Goal: Check status

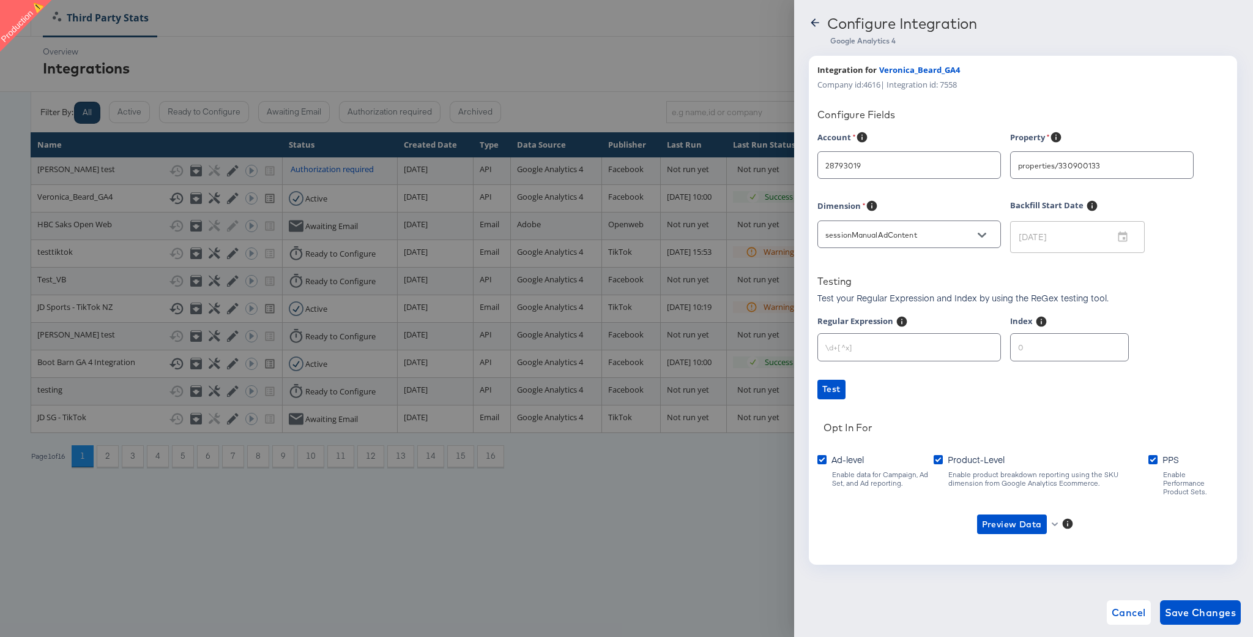
type input "[PERSON_NAME]"
click at [888, 238] on input "sessionManualAdContent" at bounding box center [900, 235] width 154 height 14
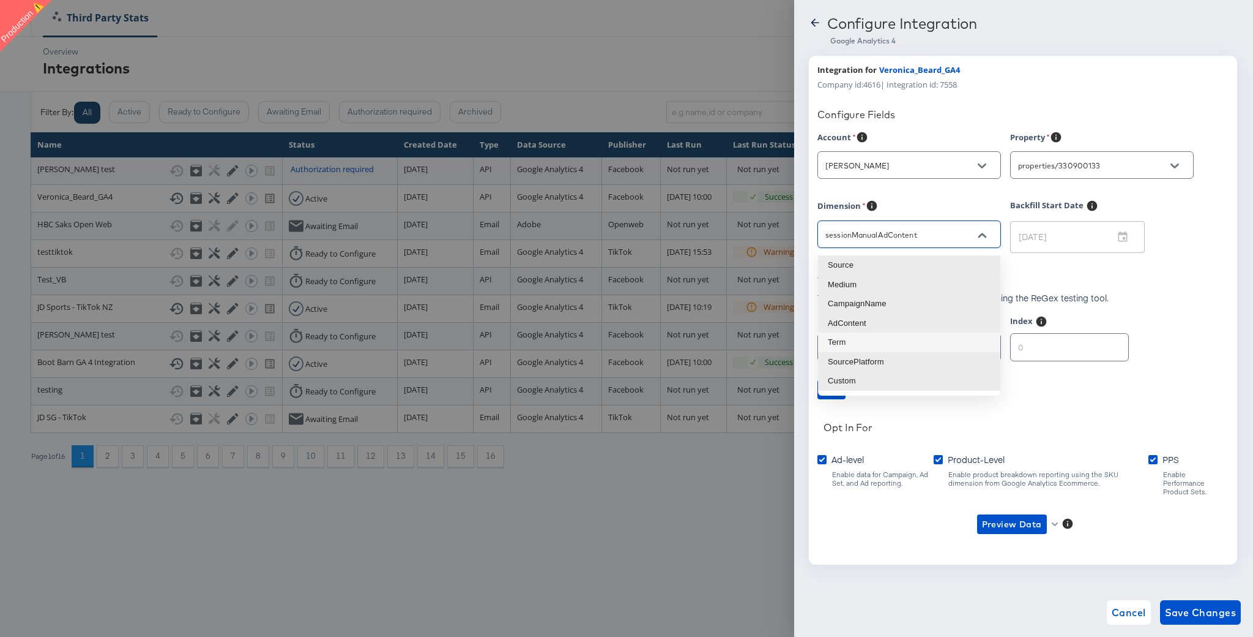
click at [855, 348] on li "Term" at bounding box center [909, 342] width 182 height 20
type input "sessionManualTerm"
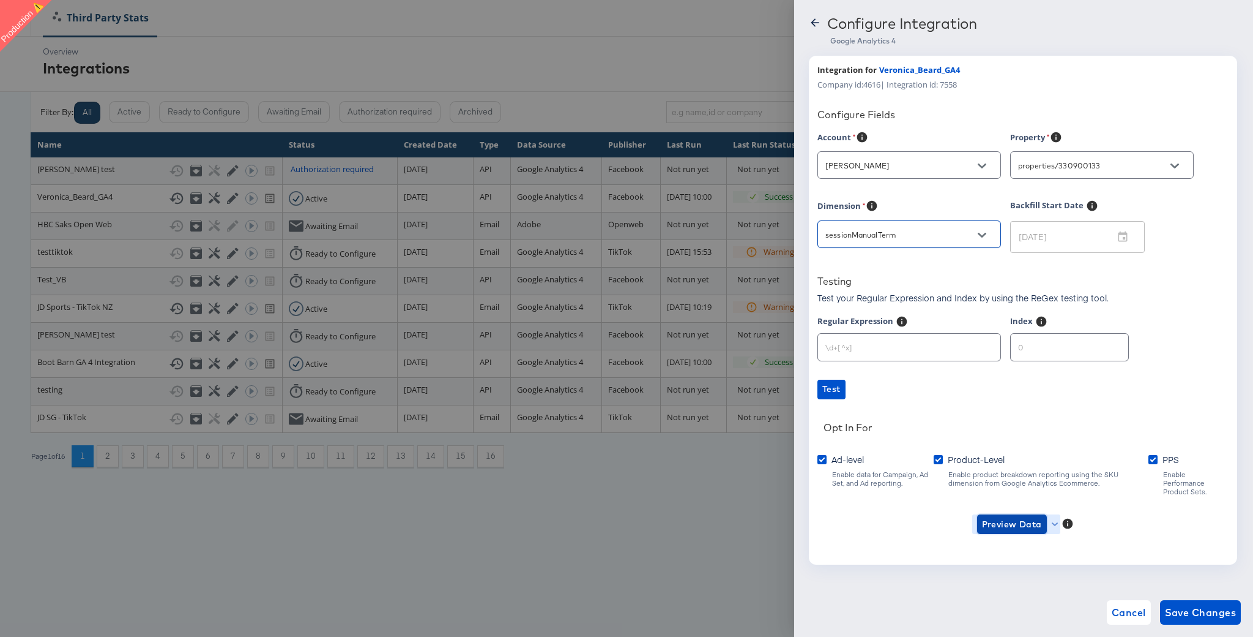
click at [1015, 517] on span "Preview Data" at bounding box center [1012, 524] width 60 height 15
click at [1015, 540] on li "Ad-level GA4 Data" at bounding box center [1032, 540] width 119 height 20
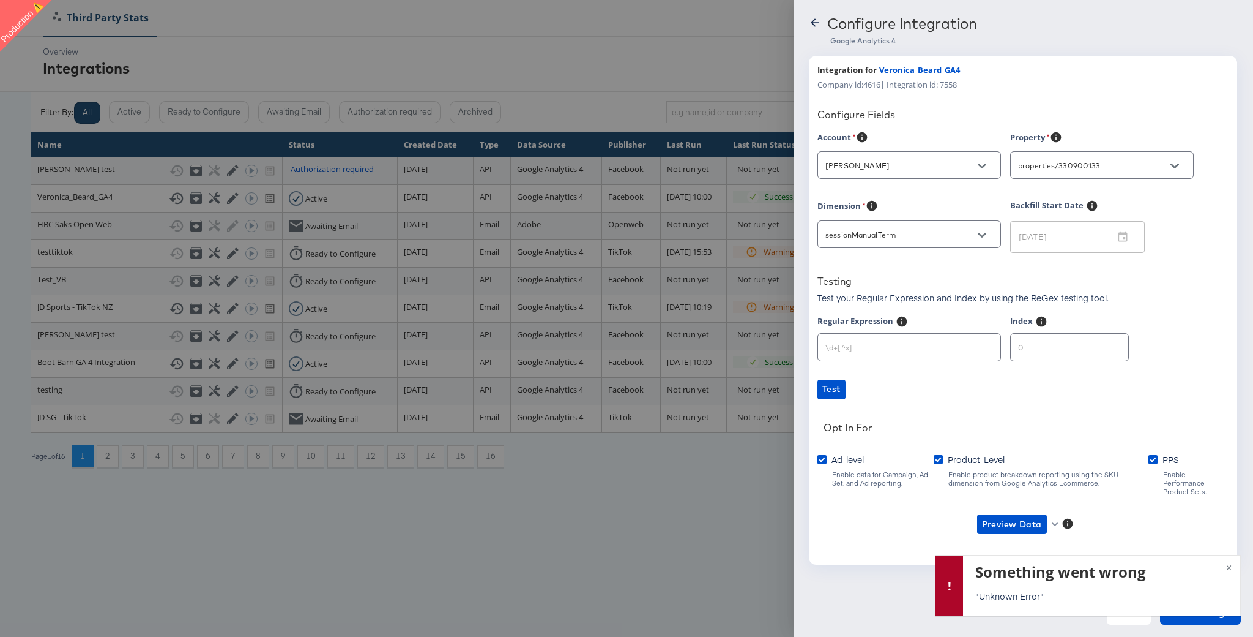
click at [930, 237] on input "sessionManualTerm" at bounding box center [900, 235] width 154 height 14
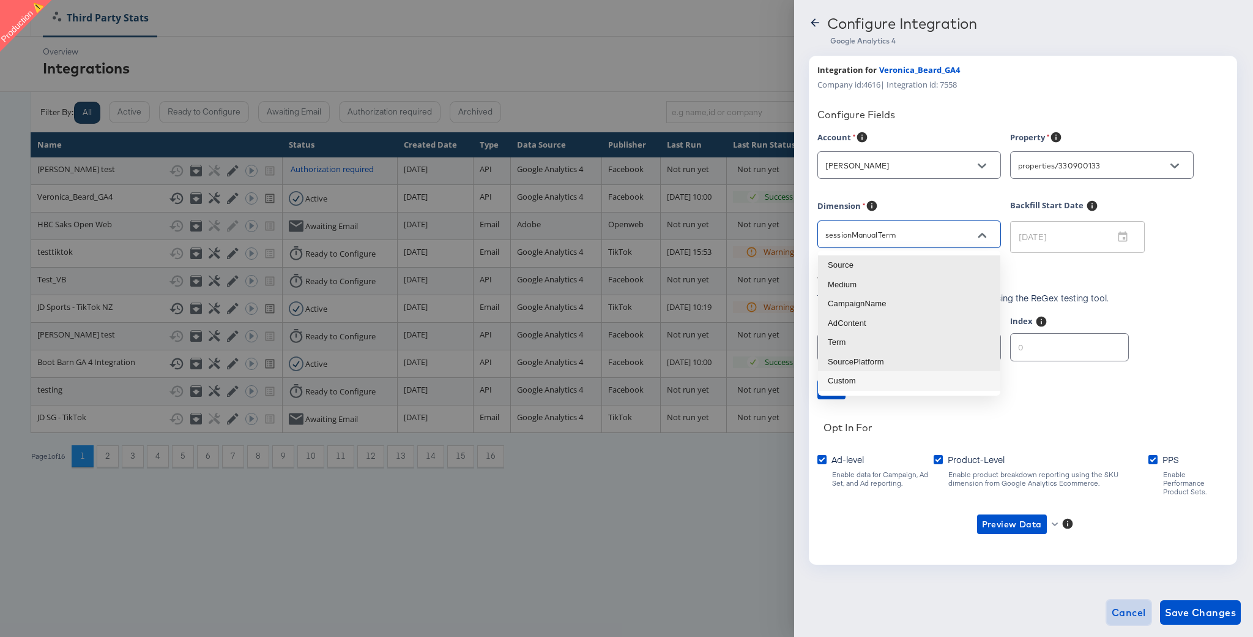
click at [1124, 614] on span "Cancel" at bounding box center [1129, 611] width 34 height 17
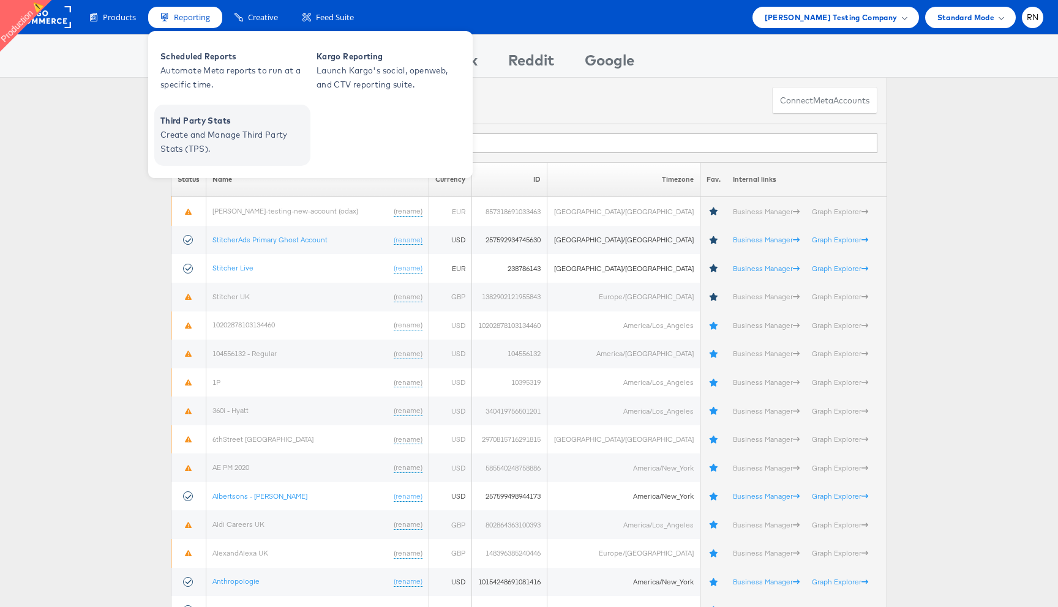
click at [224, 135] on span "Create and Manage Third Party Stats (TPS)." at bounding box center [233, 142] width 147 height 28
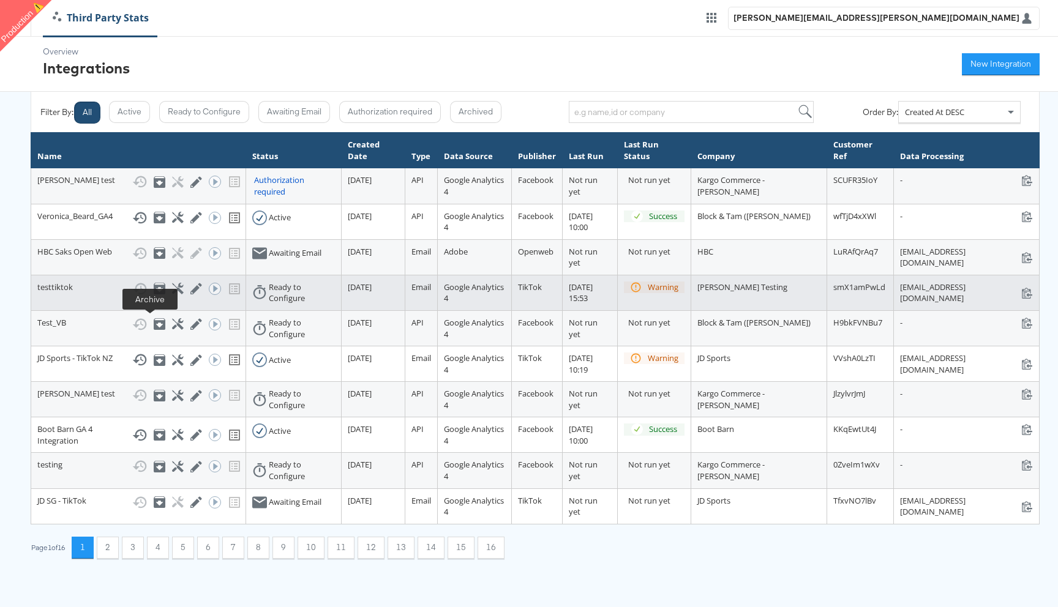
click at [154, 294] on icon at bounding box center [160, 289] width 12 height 12
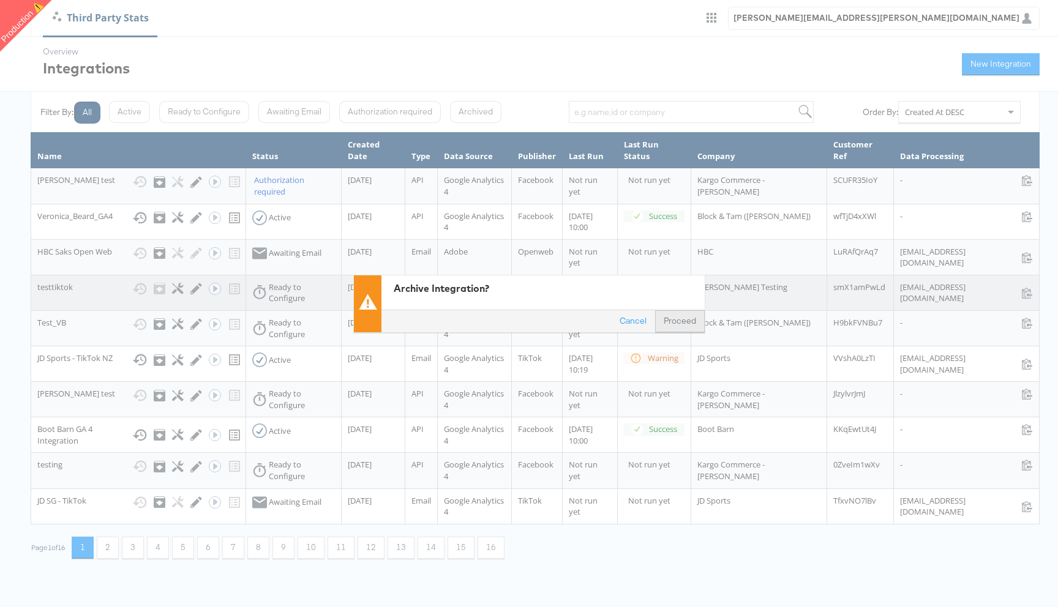
click at [694, 318] on button "Proceed" at bounding box center [680, 321] width 50 height 22
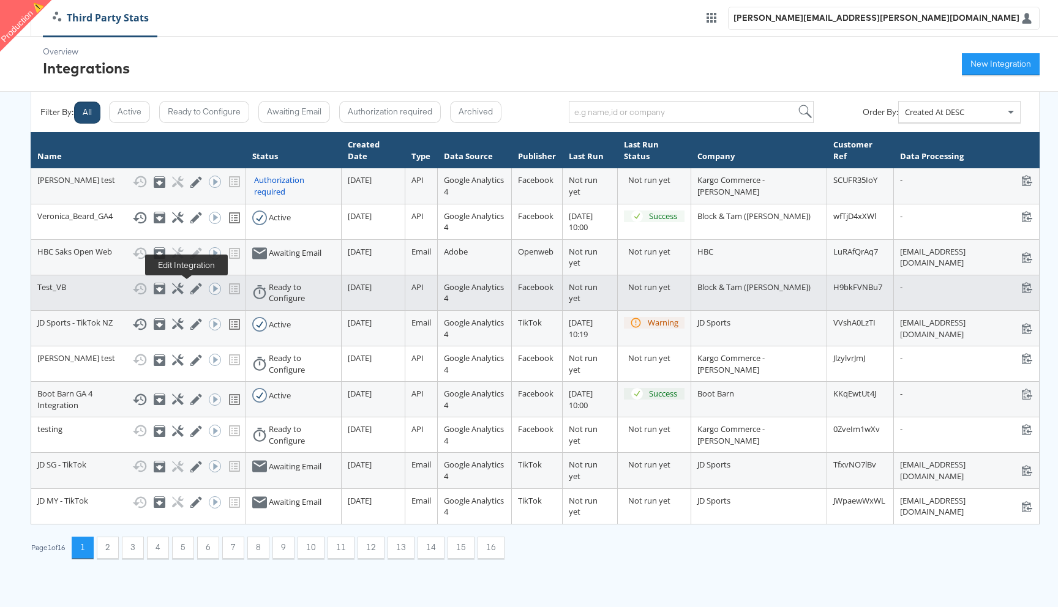
click at [190, 288] on icon at bounding box center [196, 289] width 12 height 12
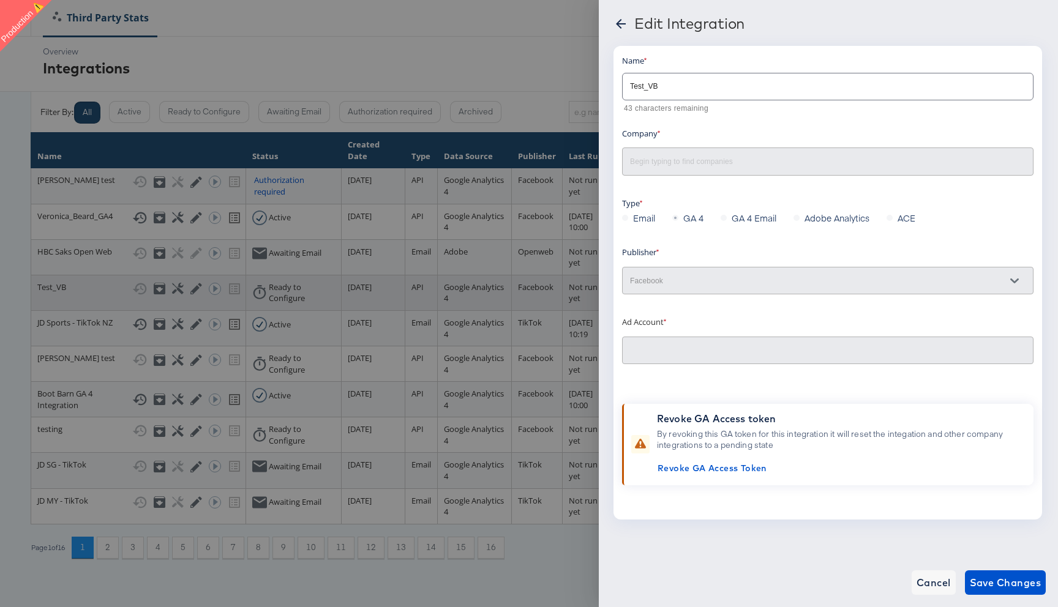
type input "Block & Tam ([PERSON_NAME])"
type input "Veronica Beard 2.0: (ACT: 497801206465538)"
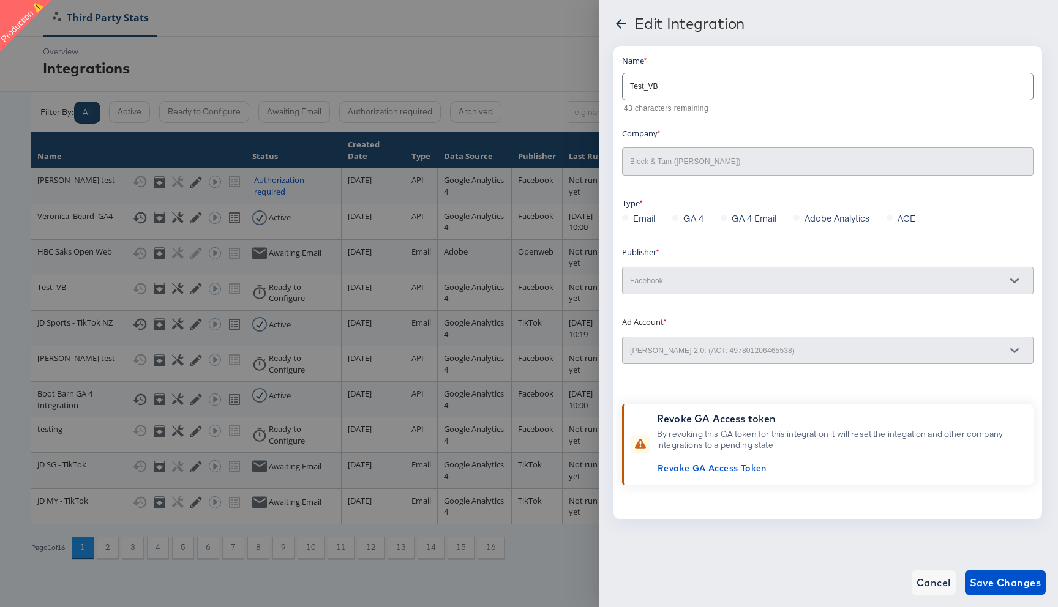
click at [620, 20] on icon at bounding box center [621, 24] width 10 height 10
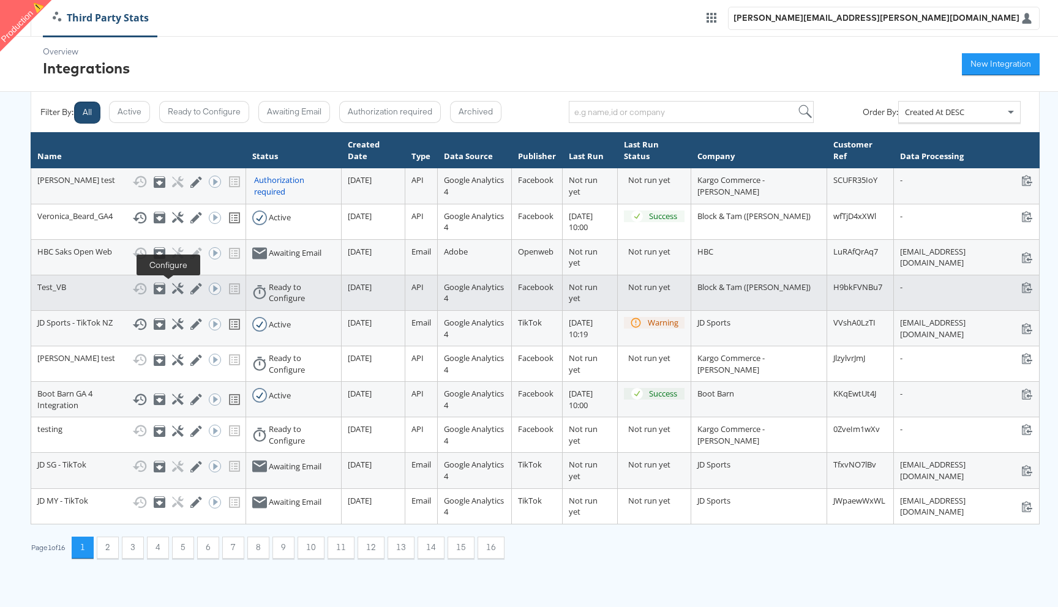
click at [172, 289] on icon at bounding box center [178, 289] width 12 height 12
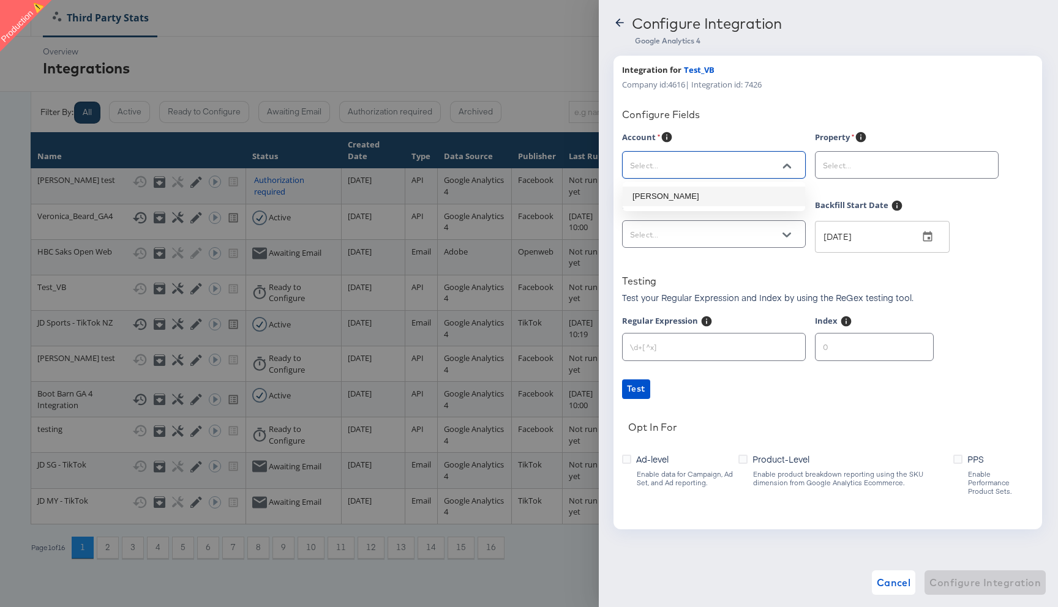
click at [670, 165] on input "text" at bounding box center [704, 166] width 154 height 14
click at [678, 193] on li "[PERSON_NAME]" at bounding box center [713, 197] width 182 height 20
type input "[PERSON_NAME]"
click at [869, 168] on input "text" at bounding box center [897, 166] width 154 height 14
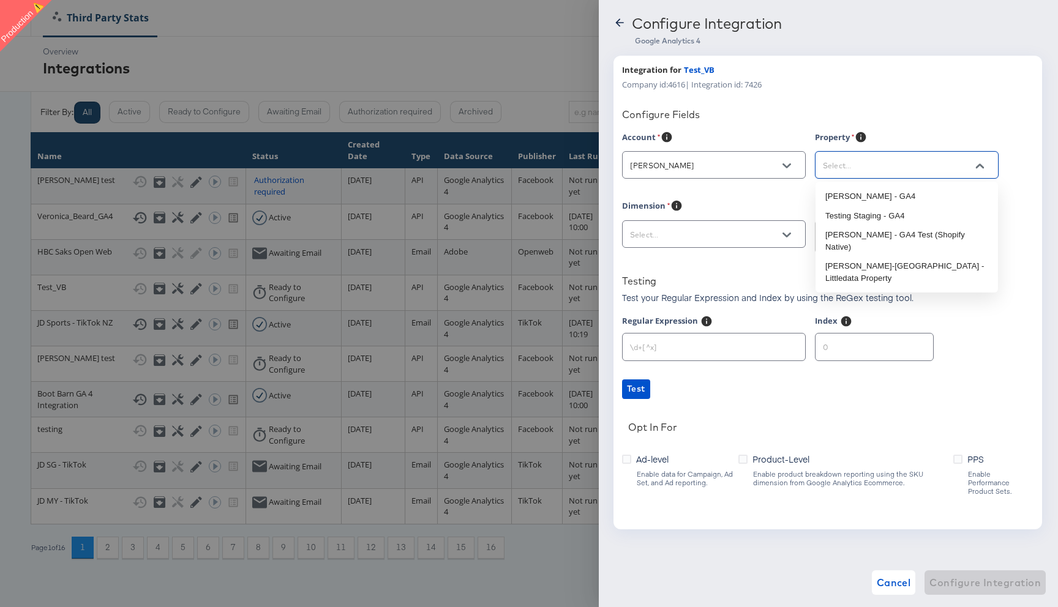
click at [857, 196] on li "Veronica Beard - GA4" at bounding box center [906, 197] width 182 height 20
type input "Veronica Beard - GA4"
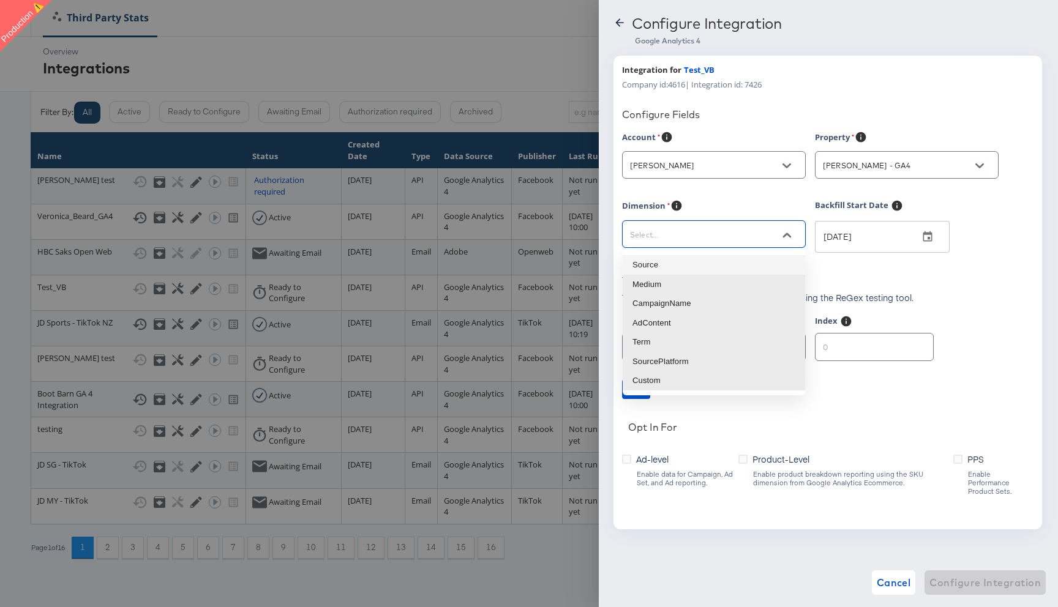
click at [768, 233] on input "text" at bounding box center [704, 235] width 154 height 14
click at [669, 343] on li "Term" at bounding box center [713, 342] width 182 height 20
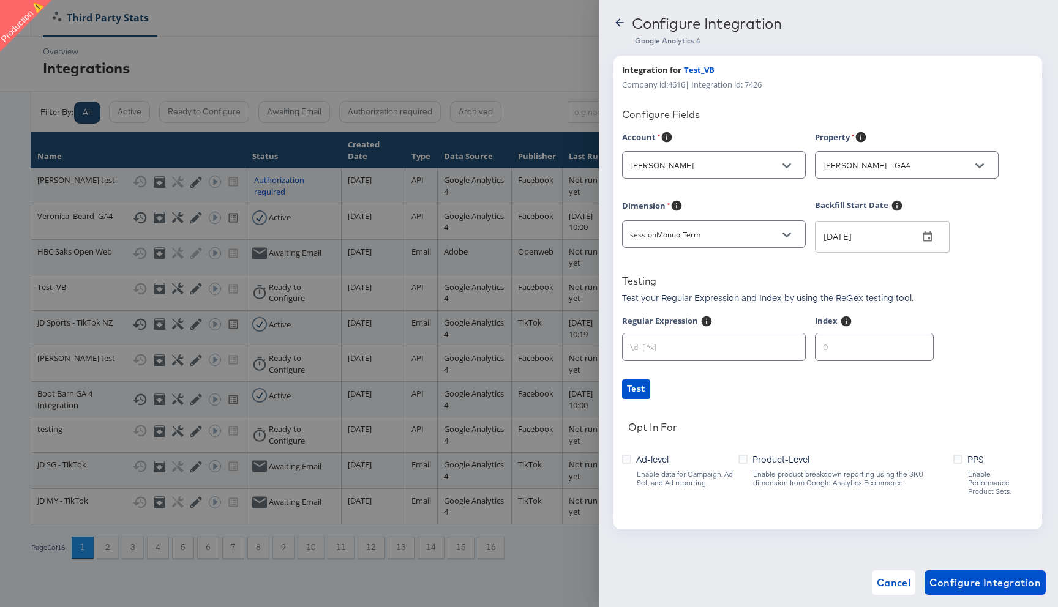
click at [644, 460] on span "Ad-level" at bounding box center [652, 459] width 32 height 12
click at [0, 0] on input "Ad-level" at bounding box center [0, 0] width 0 height 0
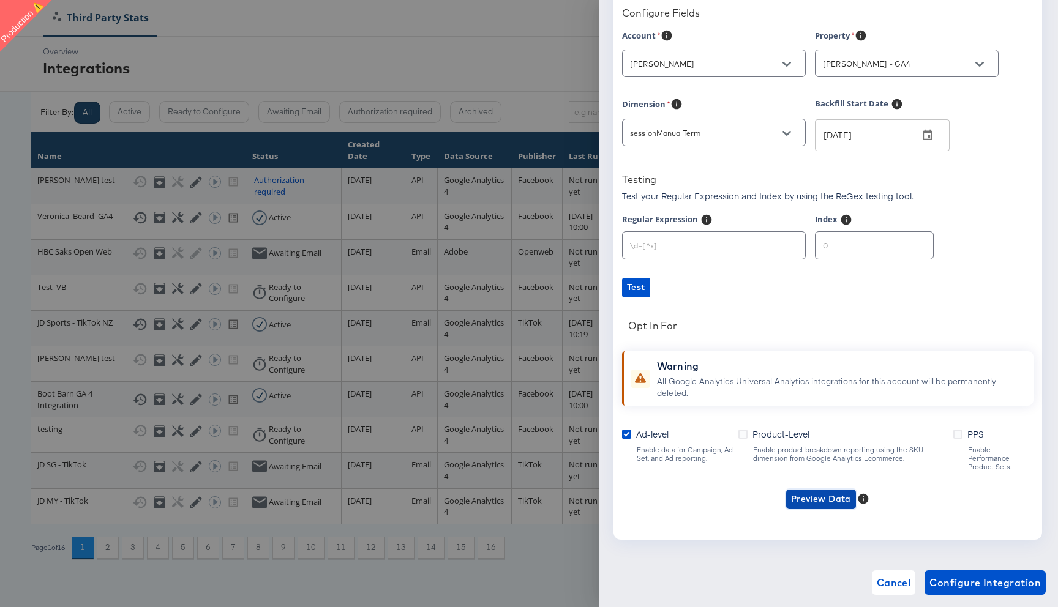
click at [808, 491] on span "Preview Data" at bounding box center [821, 498] width 60 height 15
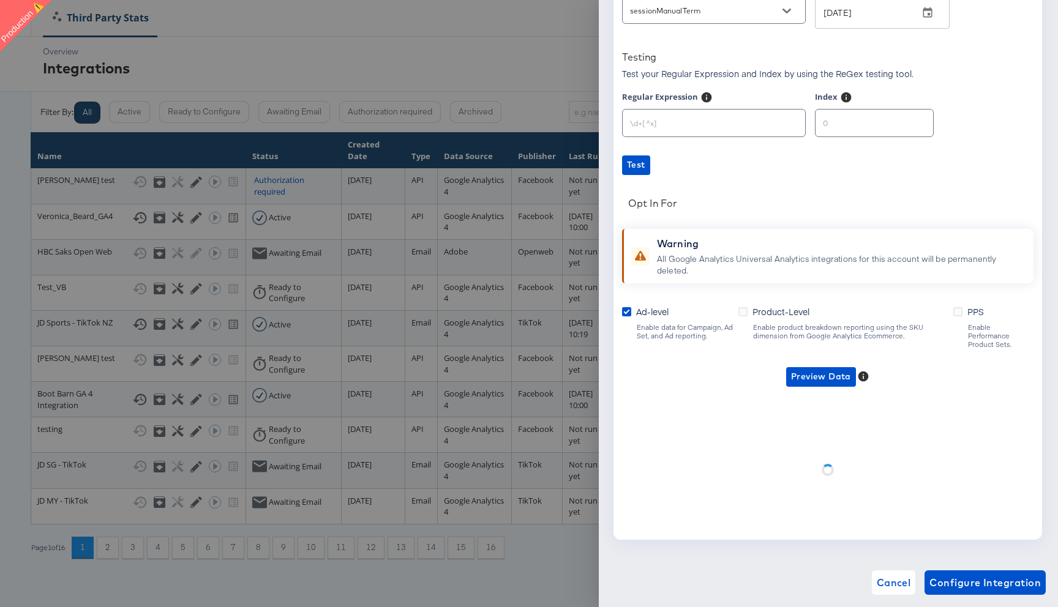
scroll to position [102, 0]
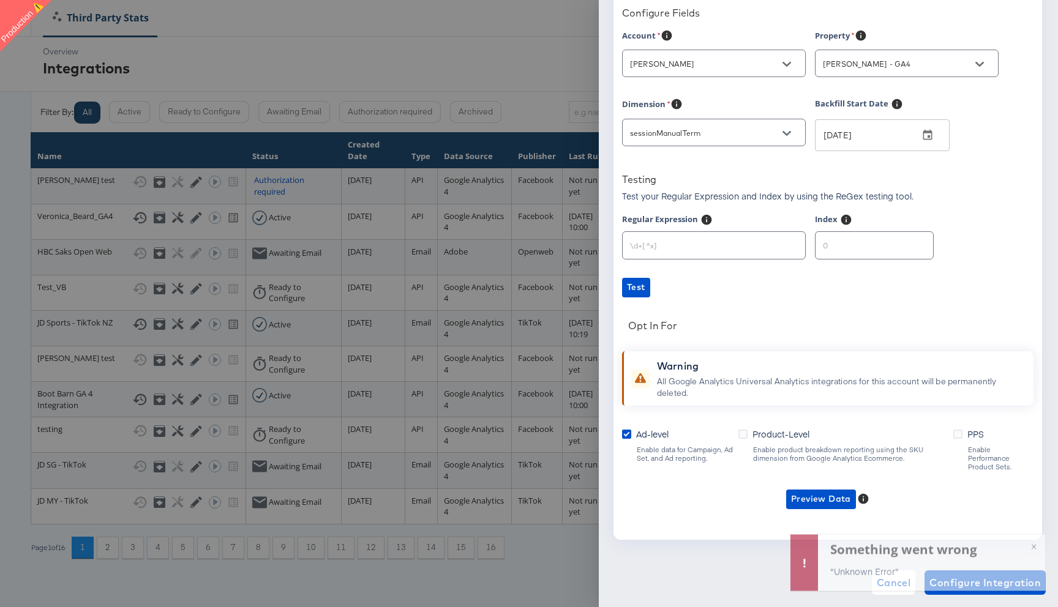
click at [750, 433] on label "Product-Level" at bounding box center [776, 434] width 76 height 13
click at [0, 0] on input "Product-Level" at bounding box center [0, 0] width 0 height 0
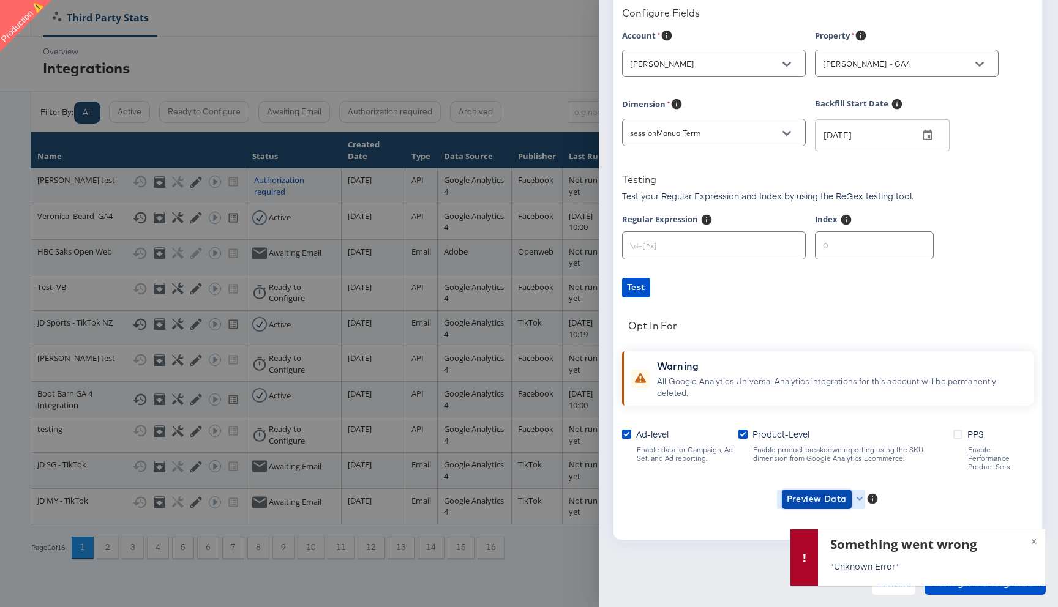
click at [821, 491] on span "Preview Data" at bounding box center [816, 498] width 60 height 15
click at [819, 514] on li "Ad-level GA4 Data" at bounding box center [836, 515] width 119 height 20
click at [700, 130] on input "sessionManualTerm" at bounding box center [704, 133] width 154 height 14
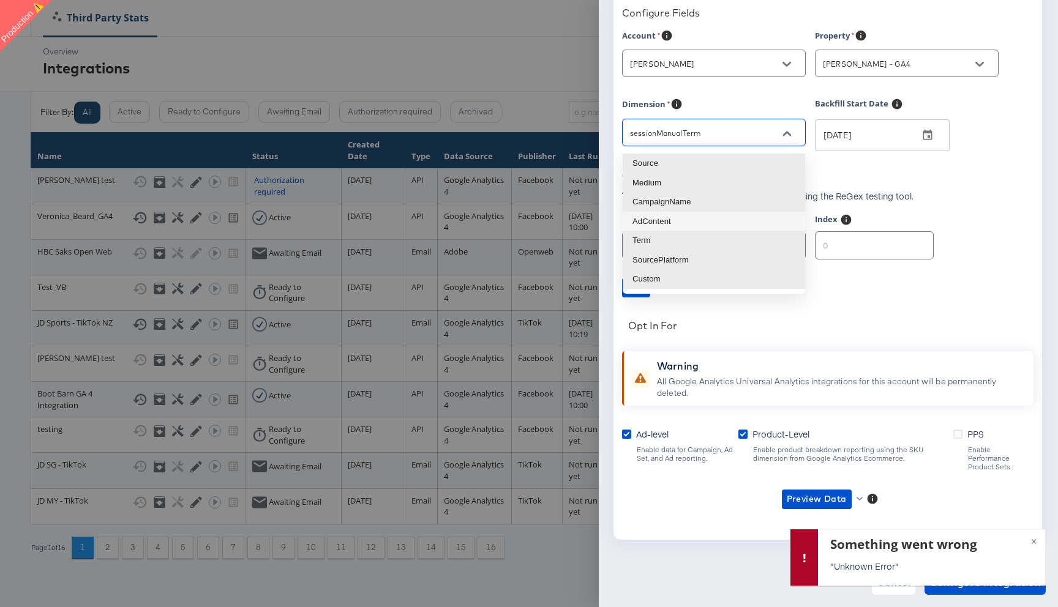
click at [678, 219] on li "AdContent" at bounding box center [713, 222] width 182 height 20
type input "sessionManualAdContent"
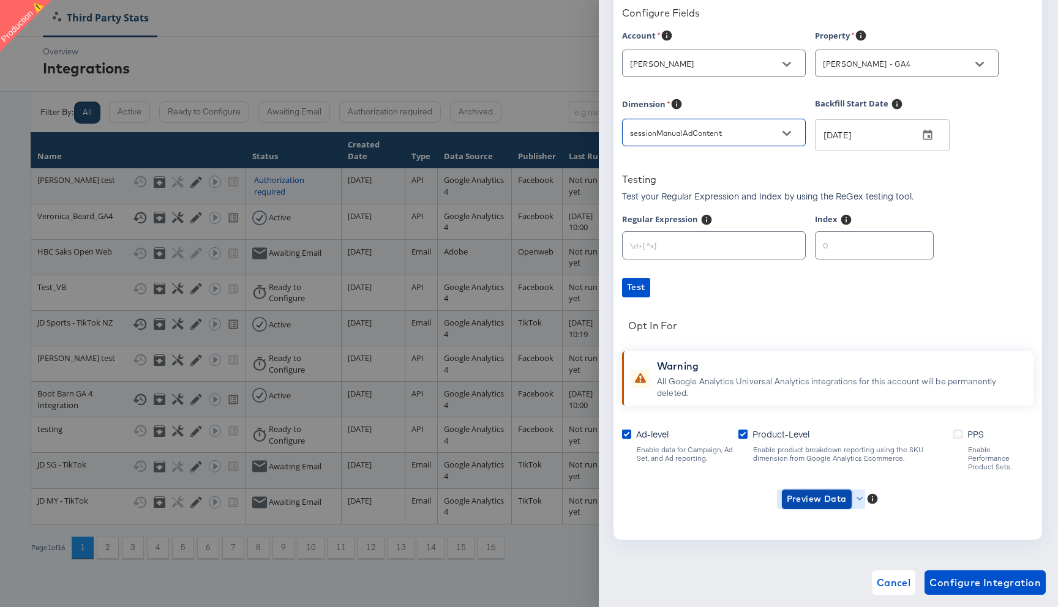
click at [825, 491] on span "Preview Data" at bounding box center [816, 498] width 60 height 15
click at [816, 518] on li "Ad-level GA4 Data" at bounding box center [836, 515] width 119 height 20
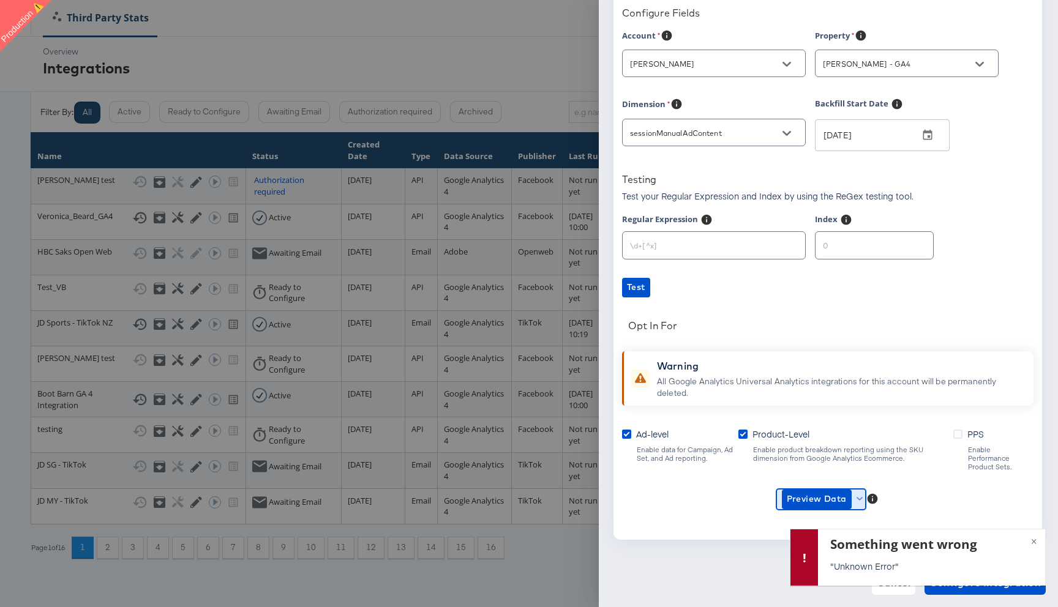
click at [863, 490] on button "Preview Data" at bounding box center [821, 500] width 89 height 20
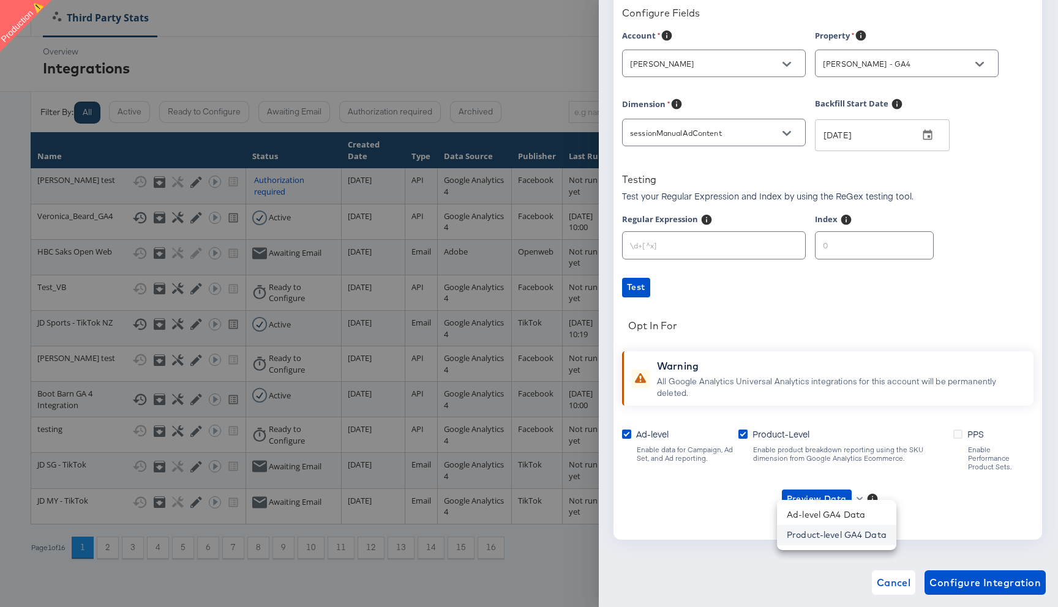
click at [786, 539] on li "Product-level GA4 Data" at bounding box center [836, 535] width 119 height 20
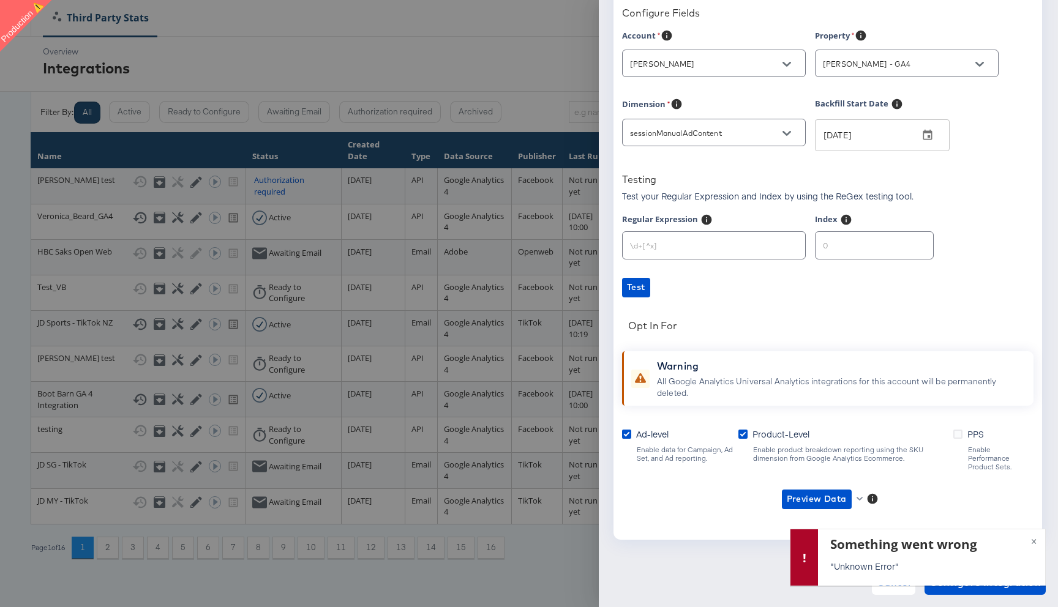
scroll to position [0, 0]
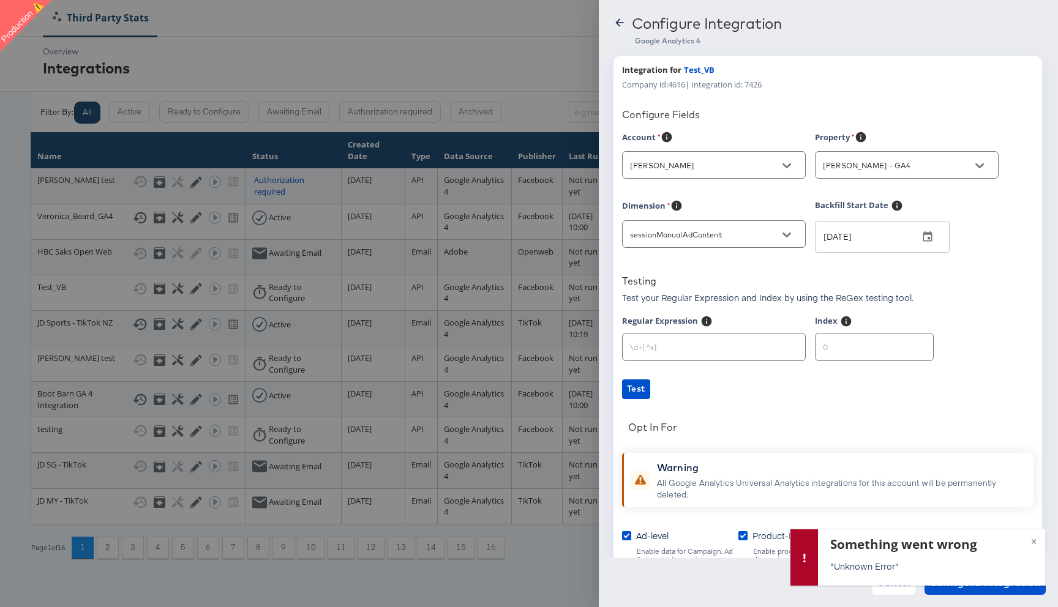
click at [619, 22] on icon at bounding box center [619, 23] width 12 height 12
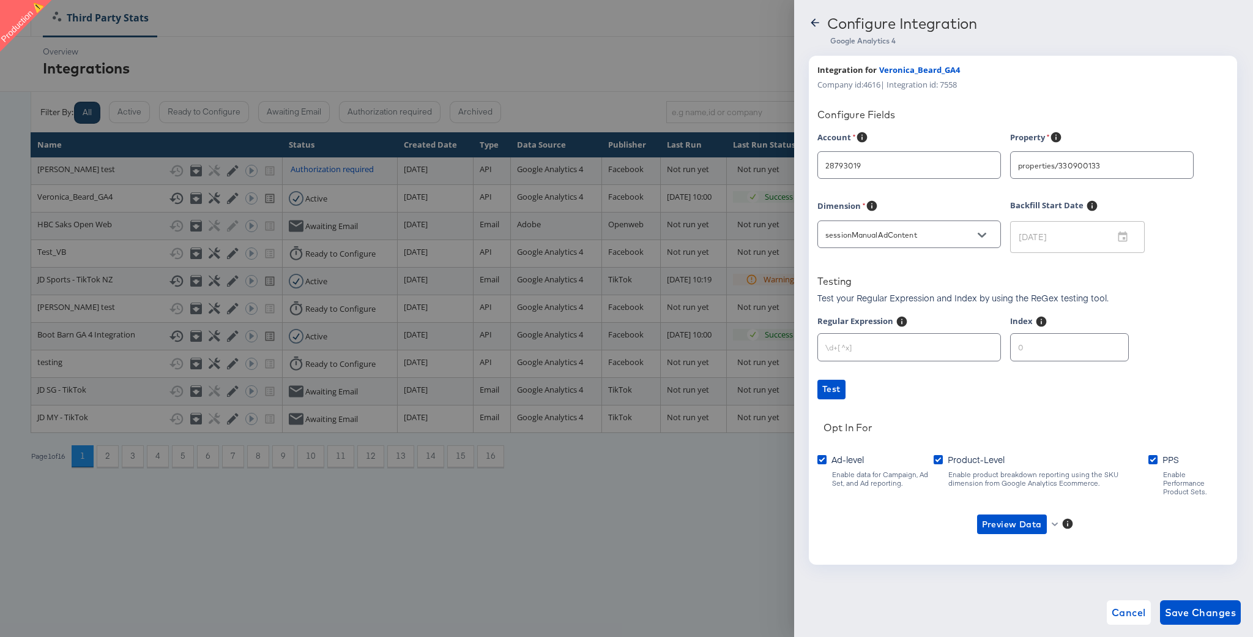
type input "[PERSON_NAME]"
click at [811, 26] on icon at bounding box center [815, 23] width 12 height 12
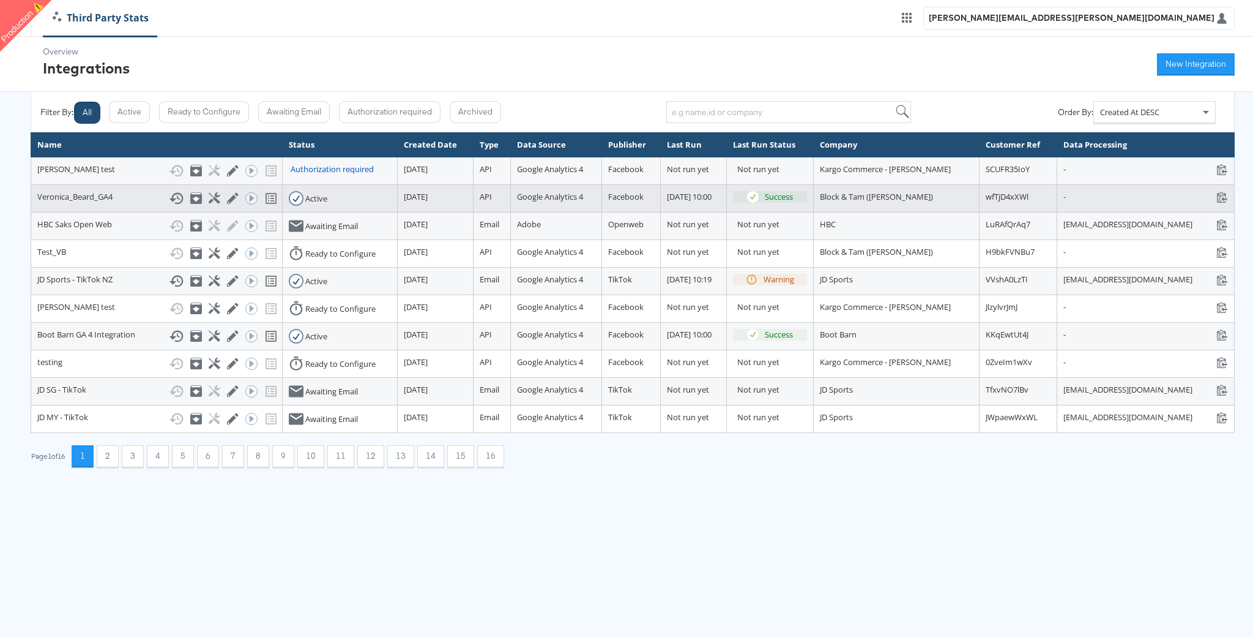
click at [169, 200] on icon at bounding box center [176, 198] width 15 height 15
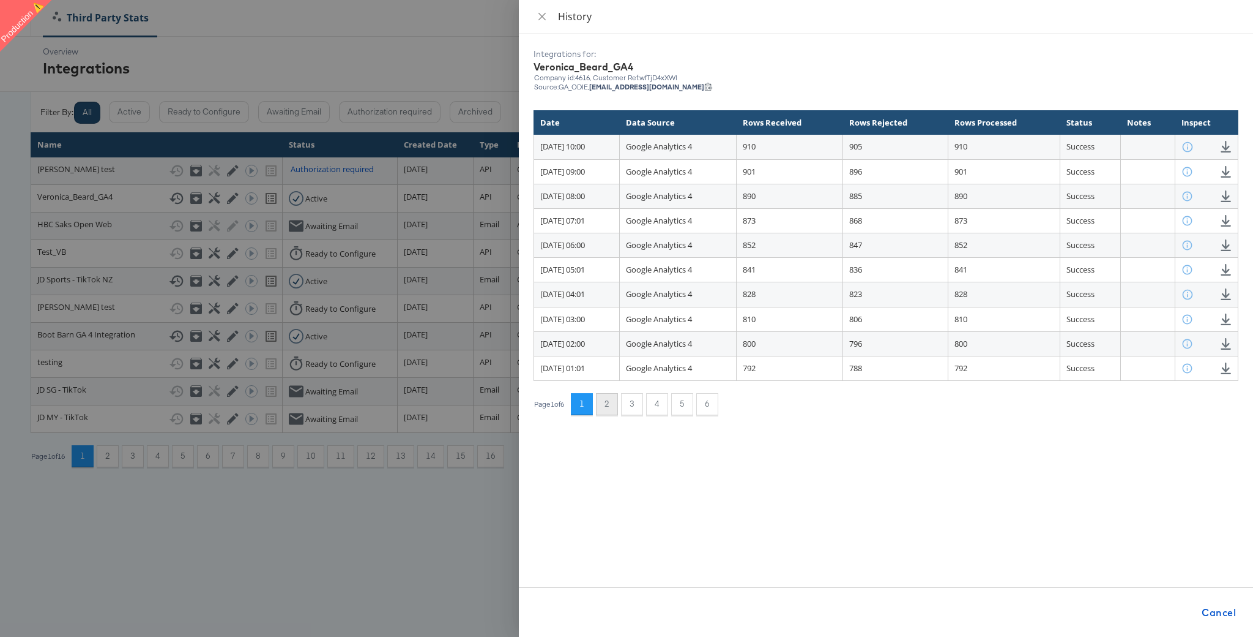
click at [613, 404] on button "2" at bounding box center [607, 404] width 22 height 22
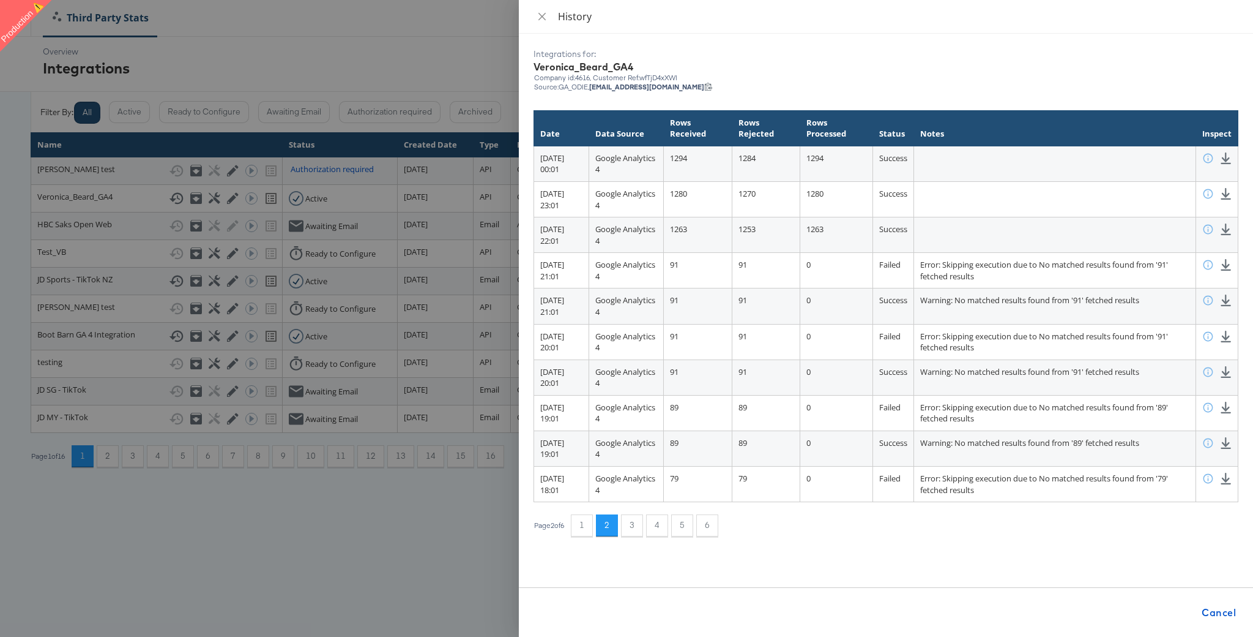
drag, startPoint x: 564, startPoint y: 277, endPoint x: 531, endPoint y: 253, distance: 40.8
click at [531, 253] on div "Integrations for: Veronica_Beard_GA4 Company id: 4616 , Customer Ref: wfTjD4xXW…" at bounding box center [886, 335] width 734 height 603
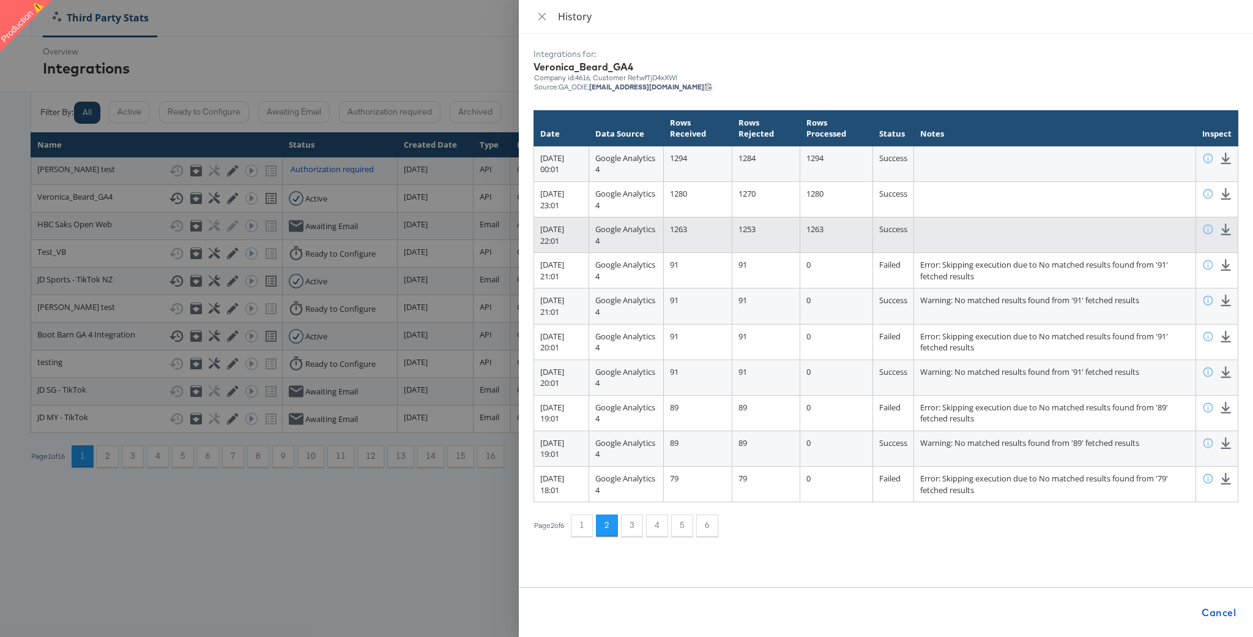
click at [574, 242] on td "[DATE] 22:01" at bounding box center [561, 234] width 55 height 35
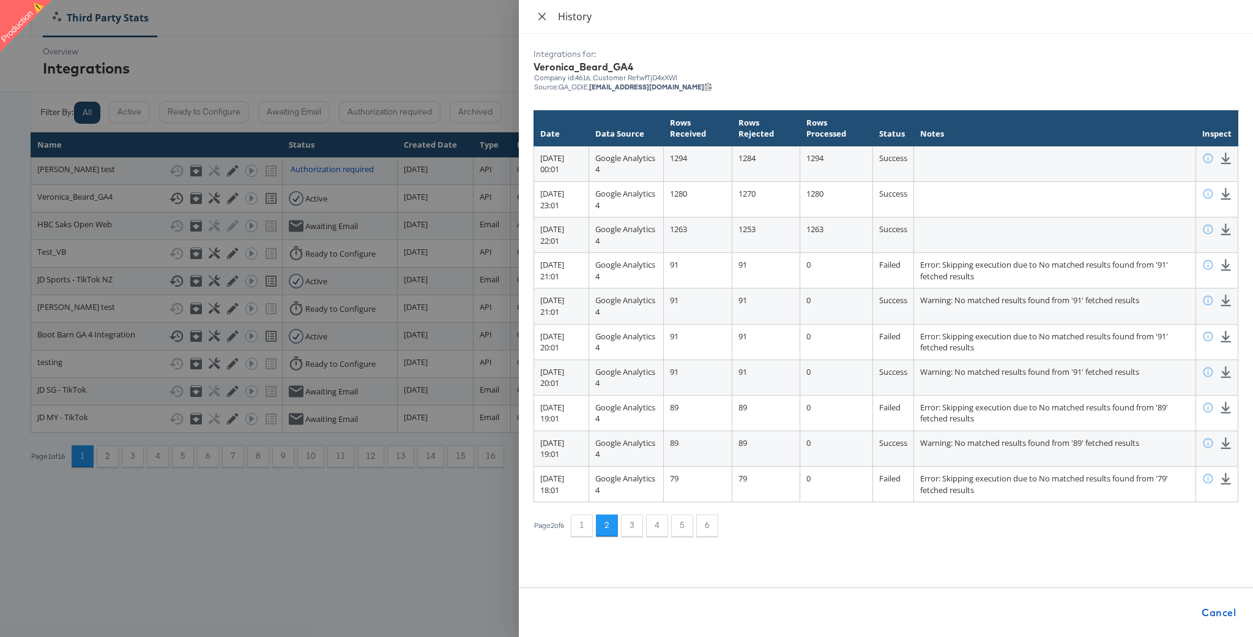
click at [541, 15] on icon "close" at bounding box center [542, 15] width 7 height 7
